Goal: Check status: Check status

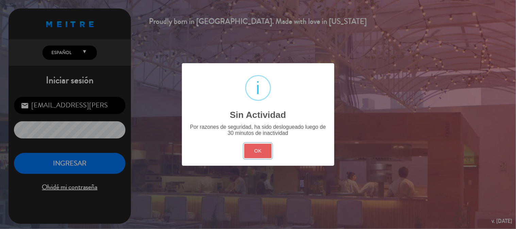
click at [252, 151] on button "OK" at bounding box center [258, 151] width 28 height 15
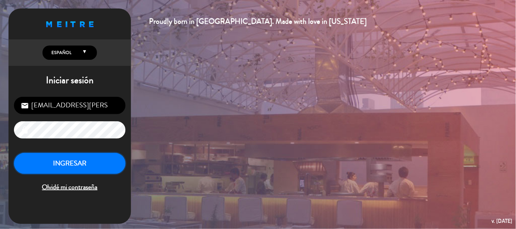
click at [112, 160] on button "INGRESAR" at bounding box center [70, 163] width 112 height 21
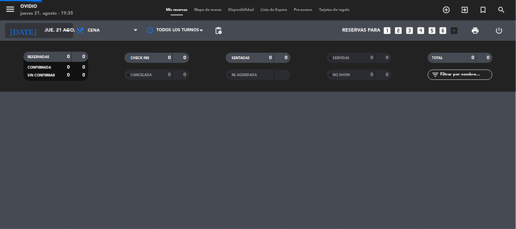
click at [51, 28] on input "jue. 21 ago." at bounding box center [73, 30] width 65 height 12
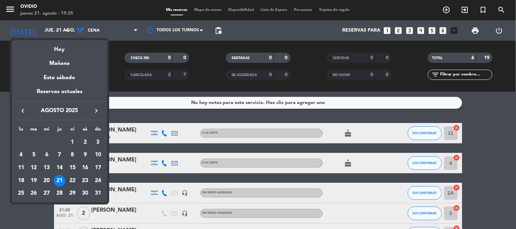
click at [75, 182] on div "22" at bounding box center [73, 181] width 12 height 12
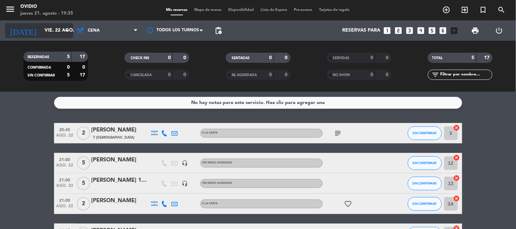
click at [58, 33] on input "vie. 22 ago." at bounding box center [73, 30] width 65 height 12
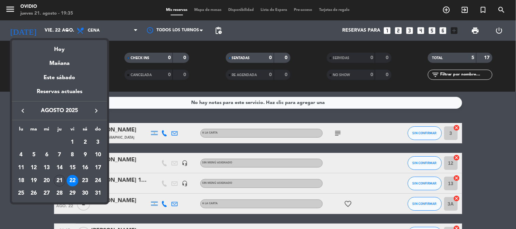
click at [125, 100] on div at bounding box center [258, 114] width 516 height 229
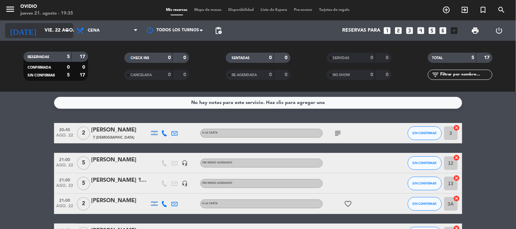
click at [41, 25] on input "vie. 22 ago." at bounding box center [73, 30] width 65 height 12
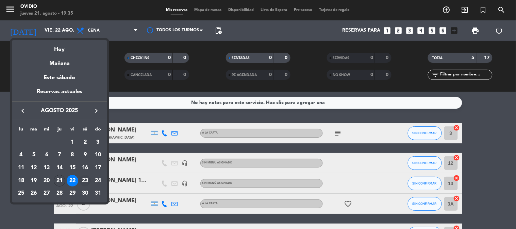
click at [83, 181] on div "23" at bounding box center [85, 181] width 12 height 12
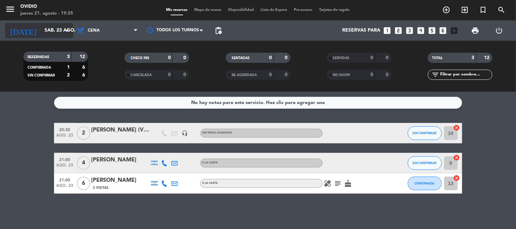
click at [46, 33] on input "sáb. 23 ago." at bounding box center [73, 30] width 65 height 12
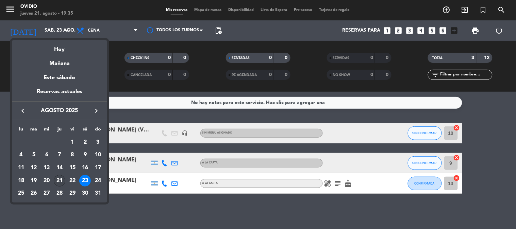
click at [62, 177] on div "21" at bounding box center [60, 181] width 12 height 12
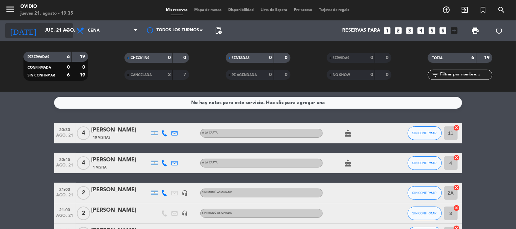
click at [44, 24] on div "[DATE] [DATE] arrow_drop_down" at bounding box center [39, 30] width 68 height 15
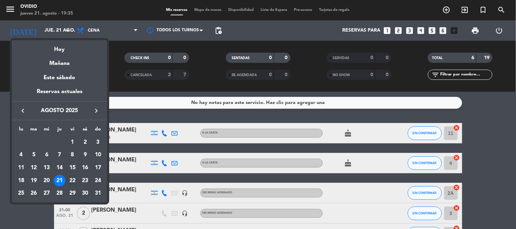
click at [70, 177] on div "22" at bounding box center [73, 181] width 12 height 12
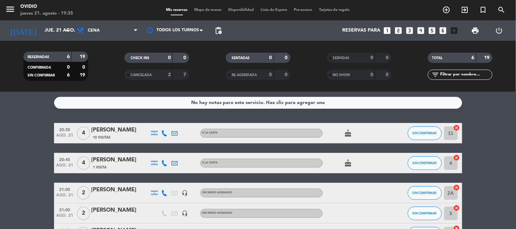
type input "vie. 22 ago."
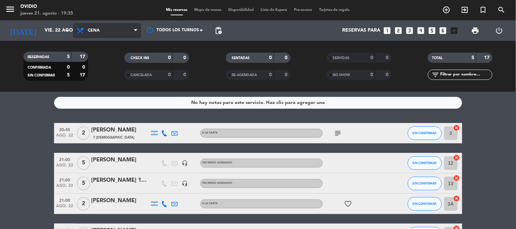
click at [87, 25] on span "Cena" at bounding box center [107, 30] width 68 height 15
click at [89, 60] on div "menu [PERSON_NAME] [DATE] 21. agosto - 19:35 Mis reservas Mapa de mesas Disponi…" at bounding box center [258, 46] width 516 height 92
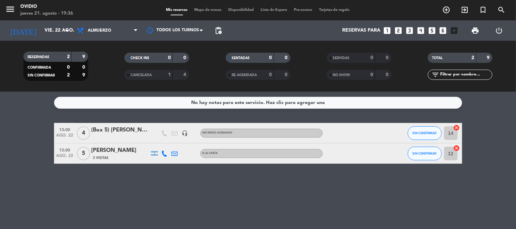
click at [25, 182] on div "No hay notas para este servicio. Haz clic para agregar una 13:00 [DATE] 4 (Box …" at bounding box center [258, 160] width 516 height 137
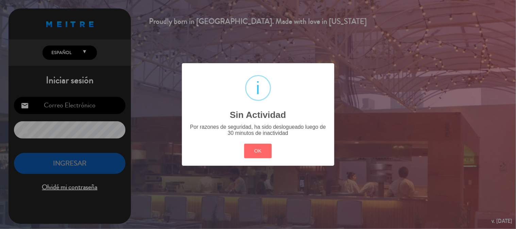
type input "[EMAIL_ADDRESS][PERSON_NAME][DOMAIN_NAME]"
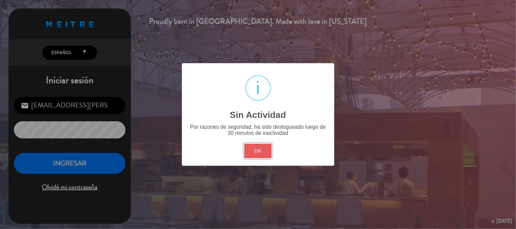
click at [244, 146] on button "OK" at bounding box center [258, 151] width 28 height 15
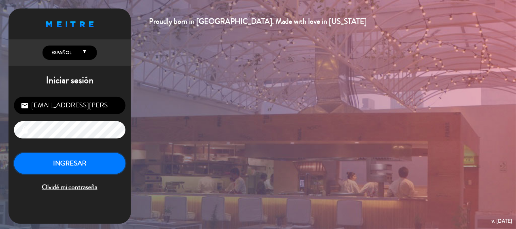
click at [77, 158] on button "INGRESAR" at bounding box center [70, 163] width 112 height 21
